Goal: Task Accomplishment & Management: Use online tool/utility

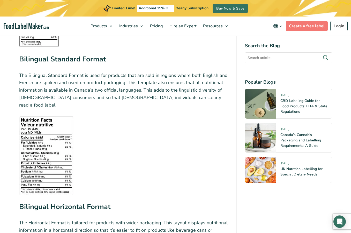
scroll to position [930, 0]
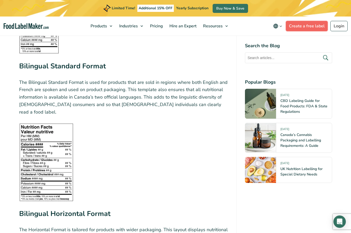
click at [300, 27] on link "Create a free label" at bounding box center [306, 26] width 42 height 10
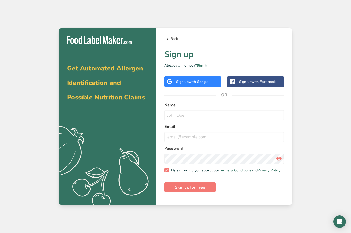
click at [173, 39] on link "Back" at bounding box center [224, 39] width 120 height 6
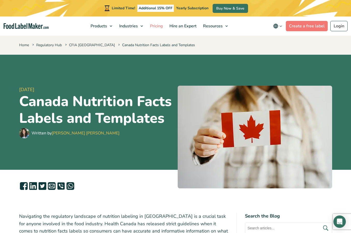
click at [156, 25] on span "Pricing" at bounding box center [155, 26] width 15 height 6
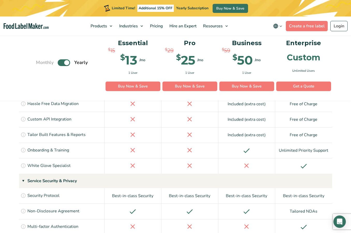
scroll to position [1188, 0]
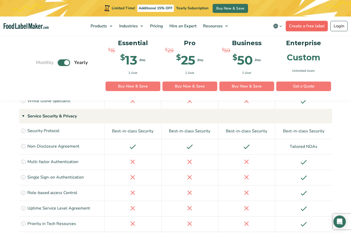
click at [304, 29] on link "Create a free label" at bounding box center [306, 26] width 42 height 10
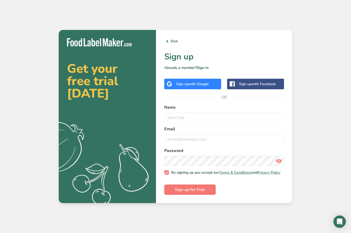
click at [206, 82] on span "with Google" at bounding box center [198, 84] width 20 height 5
